Goal: Task Accomplishment & Management: Manage account settings

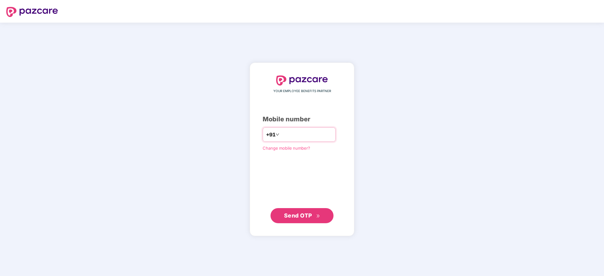
type input "**********"
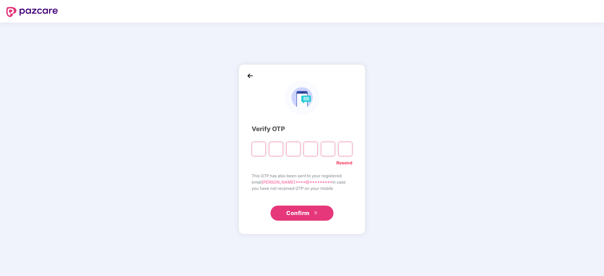
type input "*"
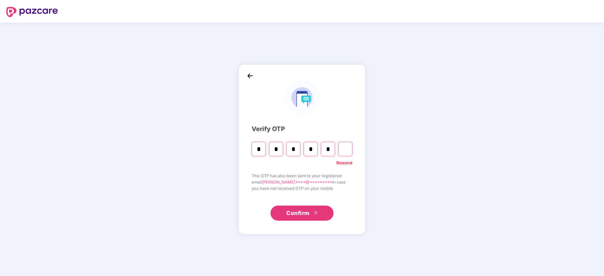
type input "*"
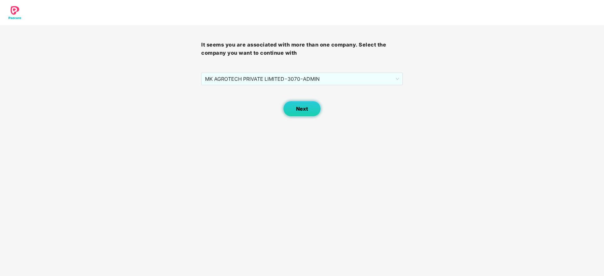
click at [306, 109] on span "Next" at bounding box center [302, 109] width 12 height 6
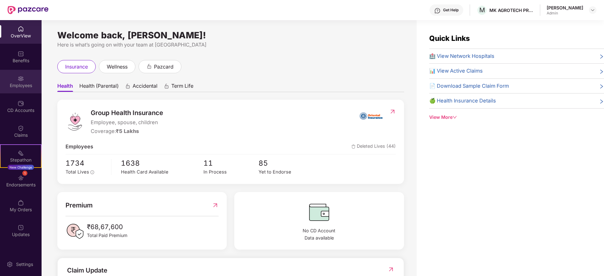
click at [16, 87] on div "Employees" at bounding box center [21, 85] width 42 height 6
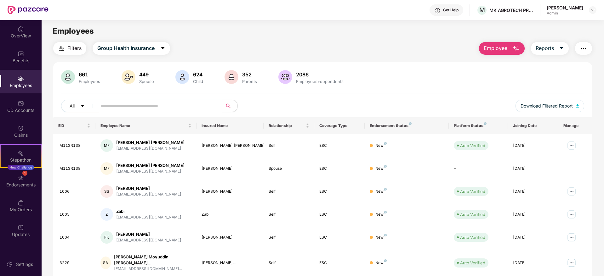
click at [152, 106] on input "text" at bounding box center [157, 105] width 113 height 9
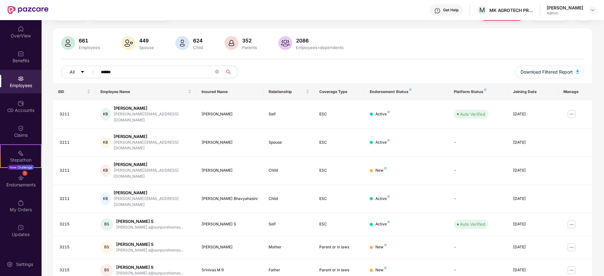
scroll to position [39, 0]
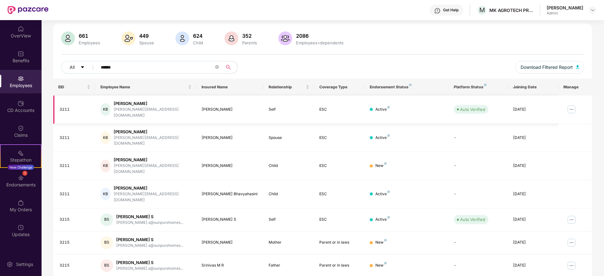
type input "******"
click at [568, 108] on img at bounding box center [571, 110] width 10 height 10
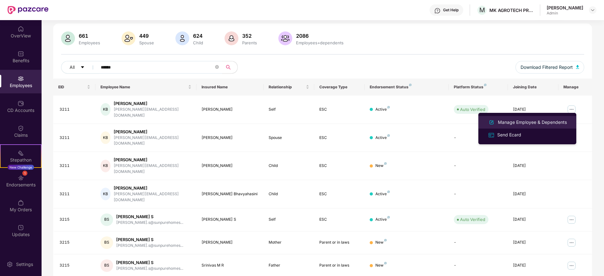
click at [521, 121] on div "Manage Employee & Dependents" at bounding box center [531, 122] width 71 height 7
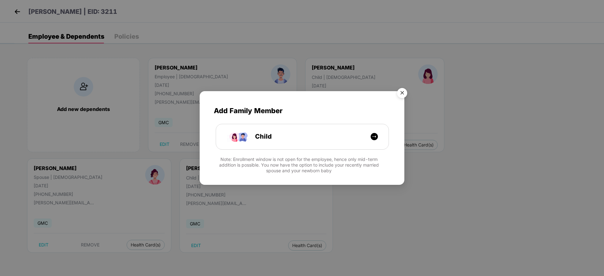
click at [403, 91] on img "Close" at bounding box center [402, 94] width 18 height 18
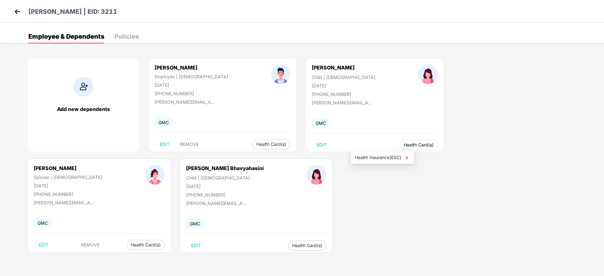
click at [404, 144] on span "Health Card(s)" at bounding box center [419, 145] width 30 height 3
click at [386, 153] on li "Health Insurance(ESC)" at bounding box center [382, 158] width 63 height 10
click at [593, 86] on div "Add new dependents [PERSON_NAME] Employee | [DEMOGRAPHIC_DATA] [DATE] [PHONE_NU…" at bounding box center [308, 158] width 589 height 220
click at [404, 146] on span "Health Card(s)" at bounding box center [419, 145] width 30 height 3
click at [383, 160] on span "Health Insurance(ESC)" at bounding box center [382, 157] width 55 height 7
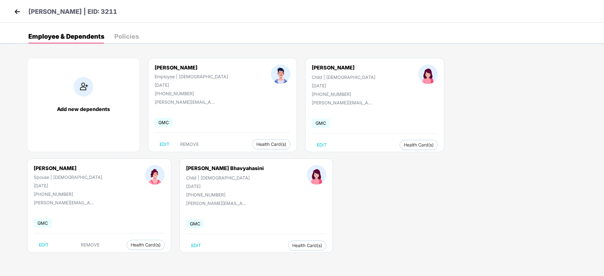
click at [20, 14] on img at bounding box center [17, 11] width 9 height 9
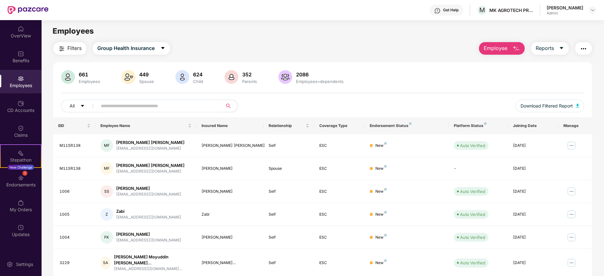
click at [144, 106] on input "text" at bounding box center [157, 105] width 113 height 9
paste input "*********"
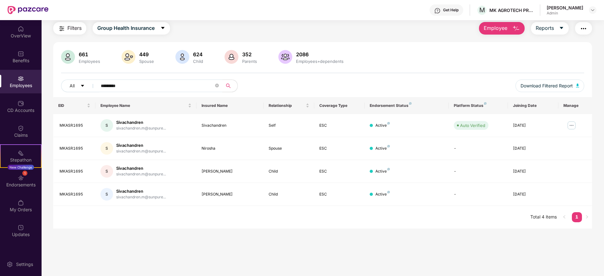
scroll to position [20, 0]
type input "*********"
click at [556, 26] on button "Reports" at bounding box center [550, 28] width 38 height 13
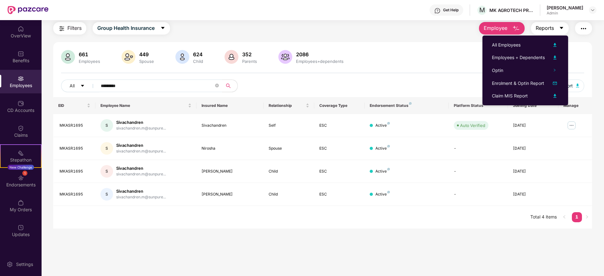
click at [556, 26] on button "Reports" at bounding box center [550, 28] width 38 height 13
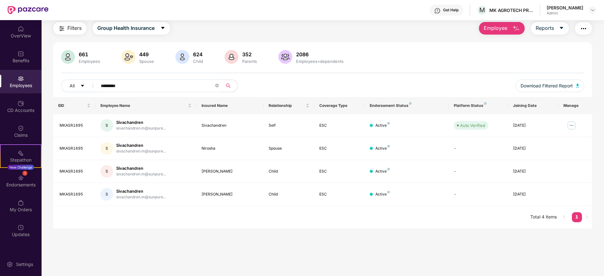
click at [503, 30] on span "Employee" at bounding box center [496, 28] width 24 height 8
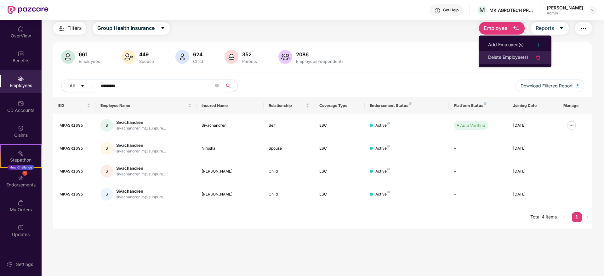
click at [516, 58] on div "Delete Employee(s)" at bounding box center [508, 58] width 40 height 8
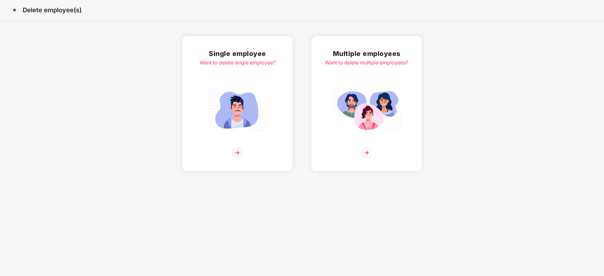
click at [369, 152] on img at bounding box center [366, 152] width 11 height 11
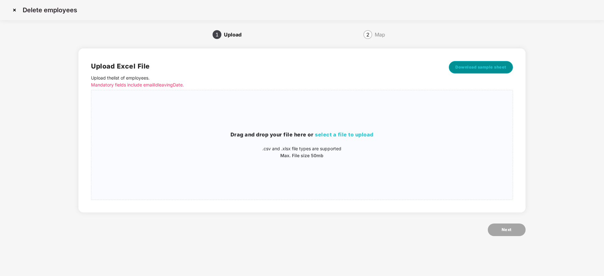
click at [491, 65] on span "Download sample sheet" at bounding box center [480, 67] width 51 height 6
